Goal: Transaction & Acquisition: Subscribe to service/newsletter

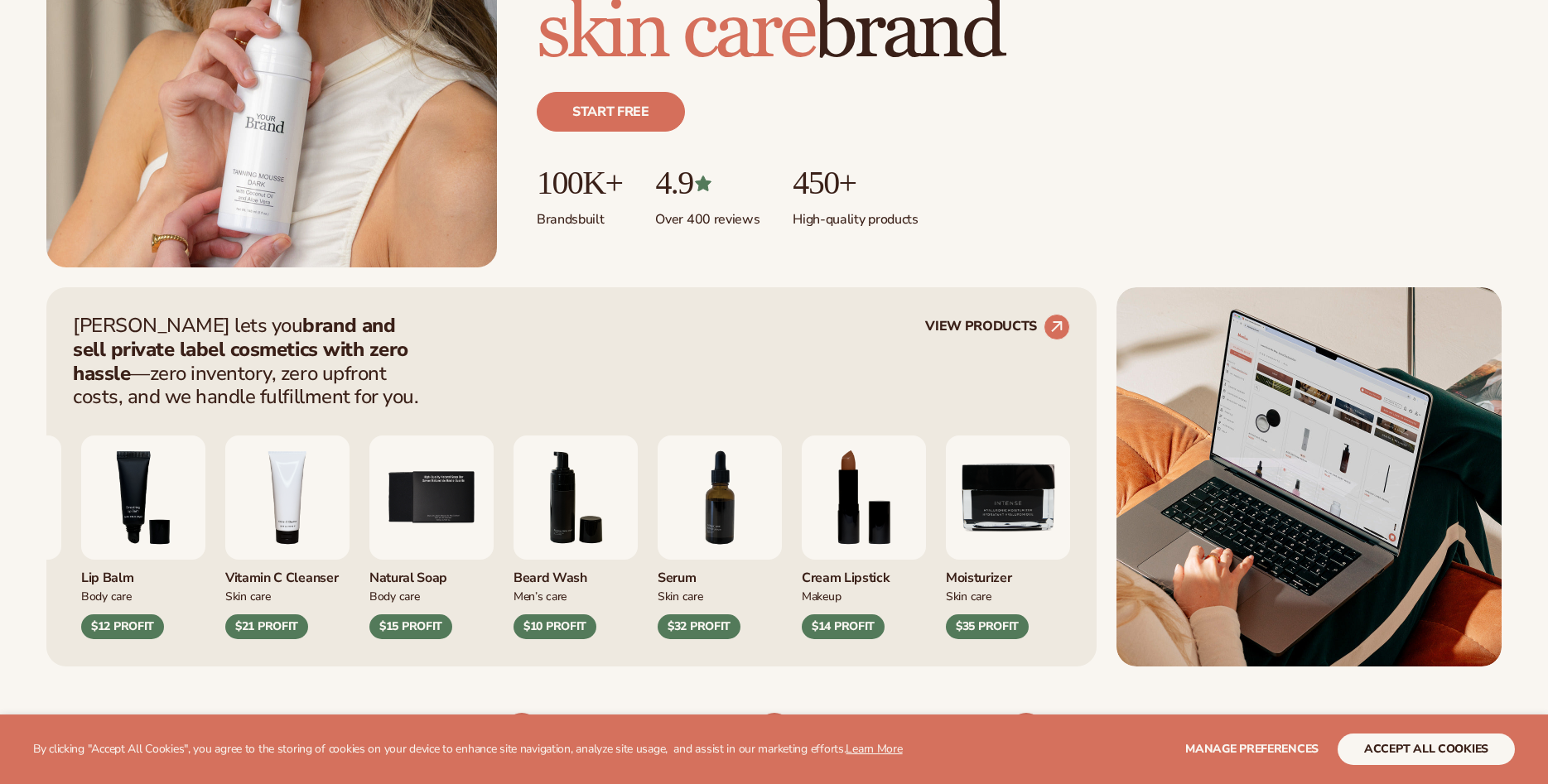
scroll to position [591, 0]
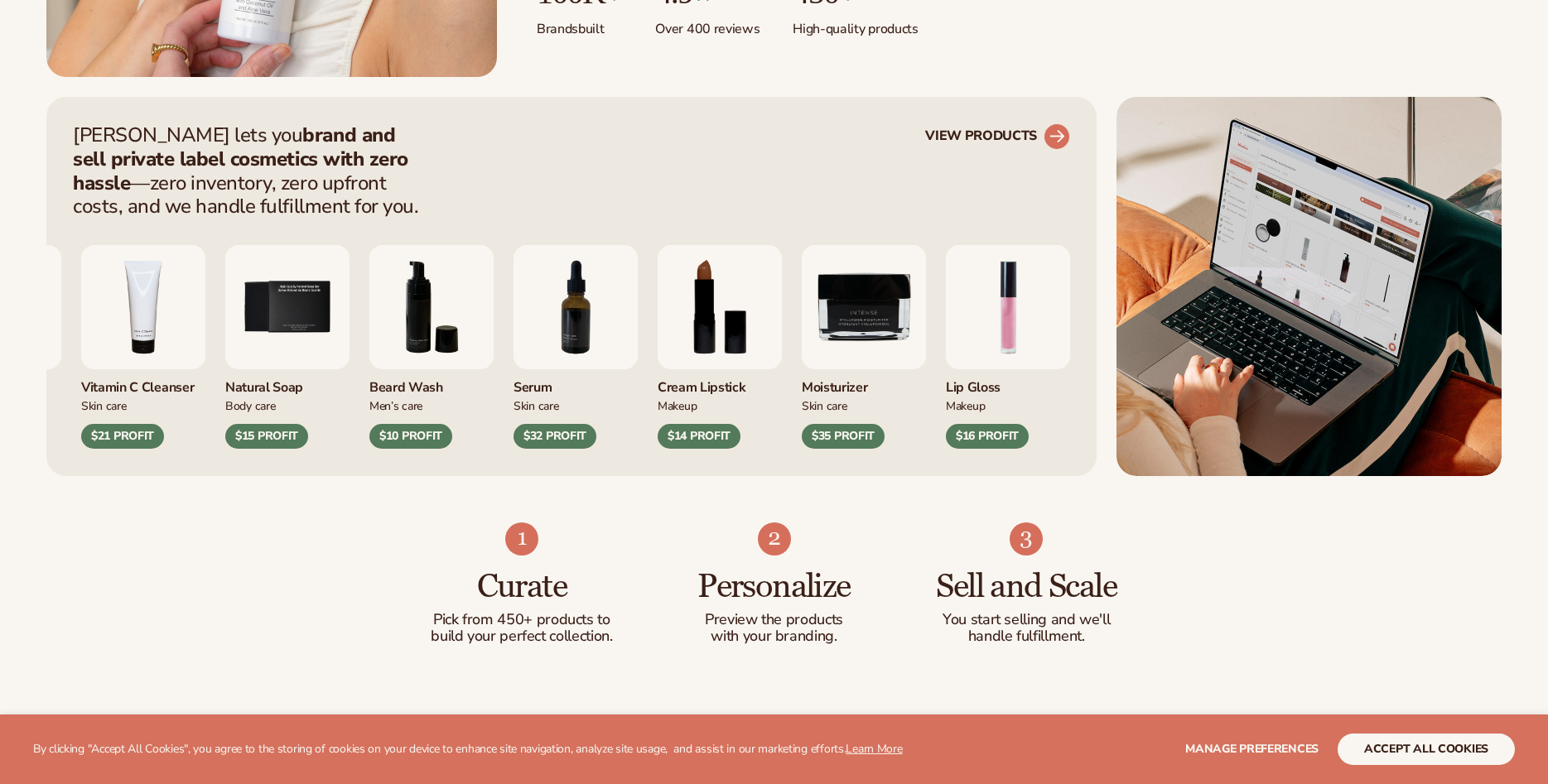
click at [1057, 135] on circle at bounding box center [1056, 136] width 37 height 37
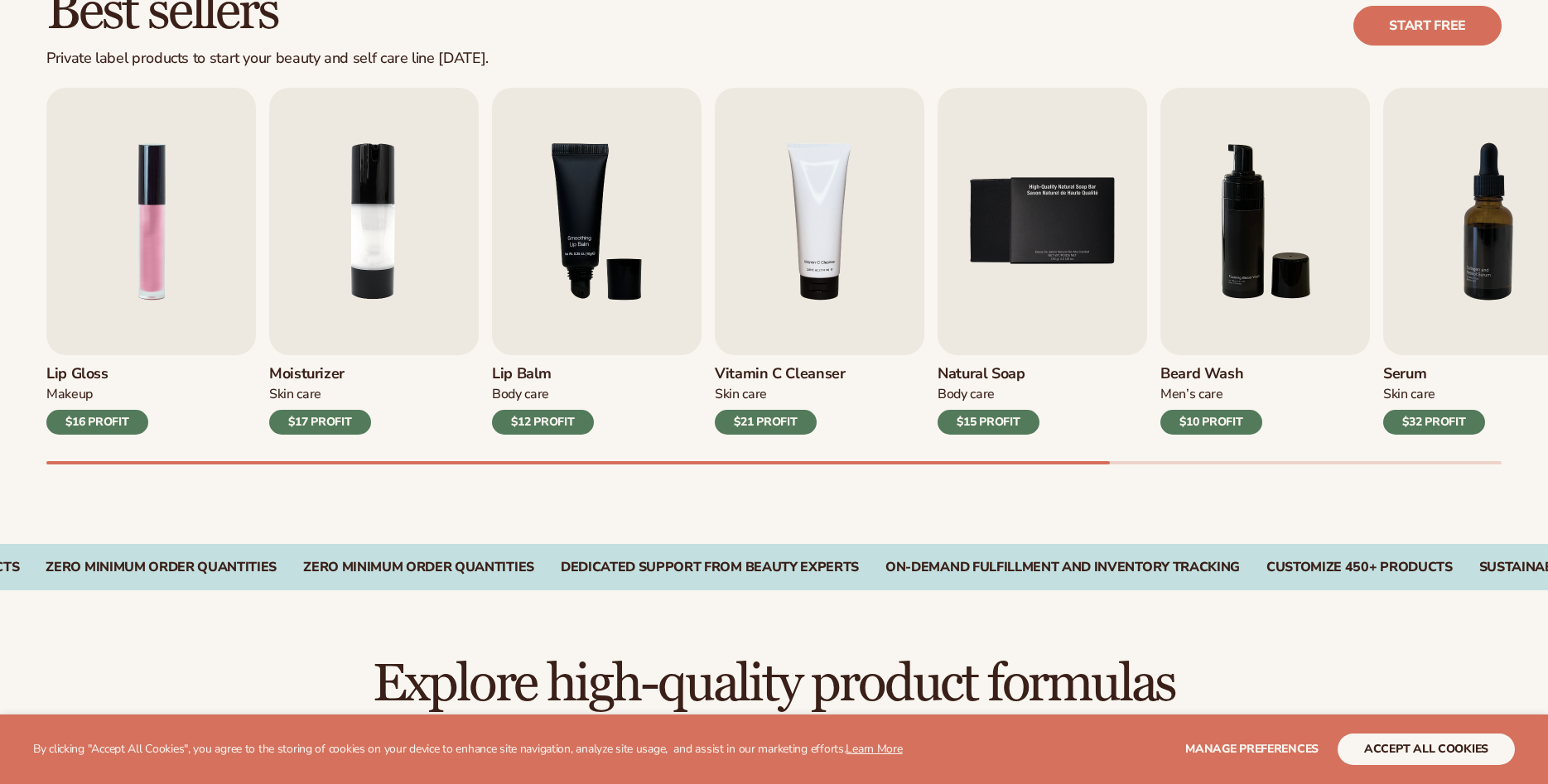
scroll to position [507, 0]
click at [121, 286] on img "1 / 9" at bounding box center [151, 221] width 209 height 268
click at [402, 216] on img "2 / 9" at bounding box center [374, 221] width 209 height 268
click at [346, 304] on img "2 / 9" at bounding box center [374, 221] width 209 height 268
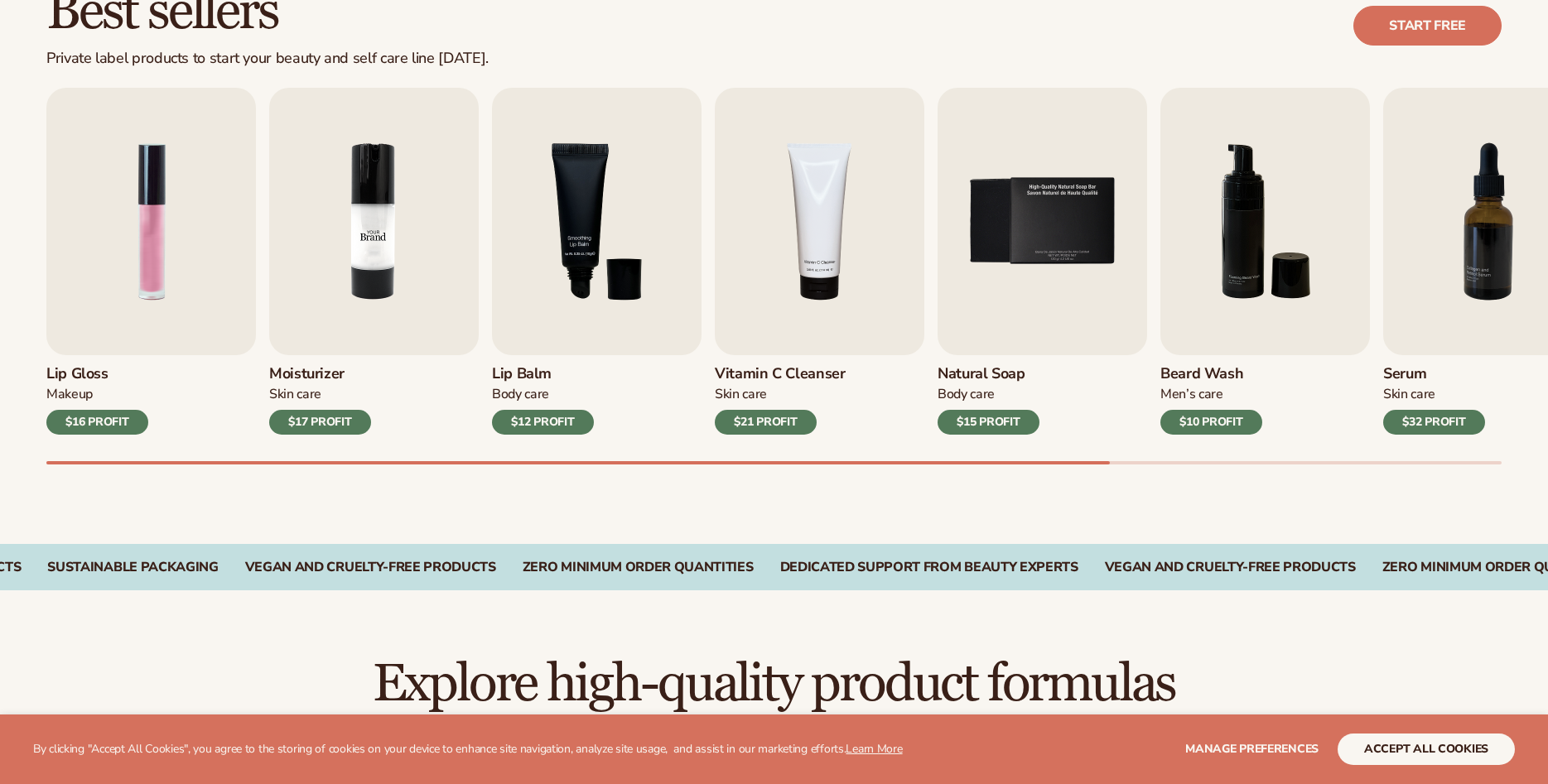
click at [346, 304] on img "2 / 9" at bounding box center [374, 221] width 209 height 268
click at [310, 429] on div "$17 PROFIT" at bounding box center [321, 422] width 102 height 25
click at [161, 210] on img "1 / 9" at bounding box center [151, 221] width 209 height 268
click at [1381, 30] on link "Start free" at bounding box center [1427, 26] width 148 height 40
